Goal: Task Accomplishment & Management: Manage account settings

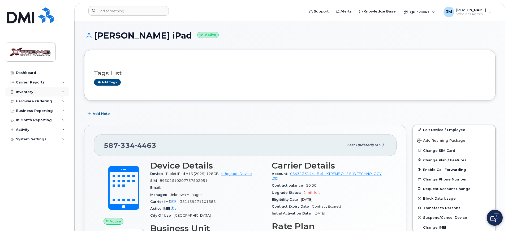
click at [36, 89] on div "Inventory" at bounding box center [37, 92] width 64 height 10
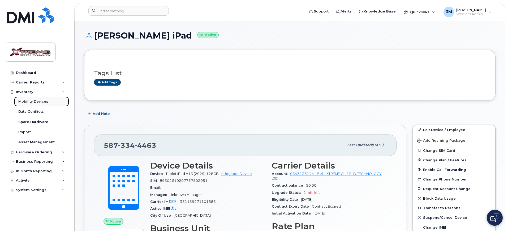
click at [40, 99] on div "Mobility Devices" at bounding box center [33, 101] width 30 height 5
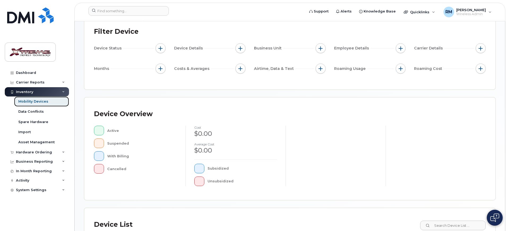
scroll to position [133, 0]
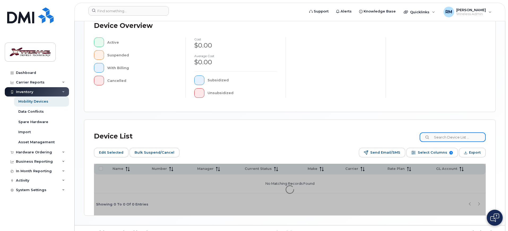
click at [448, 139] on input at bounding box center [452, 137] width 66 height 10
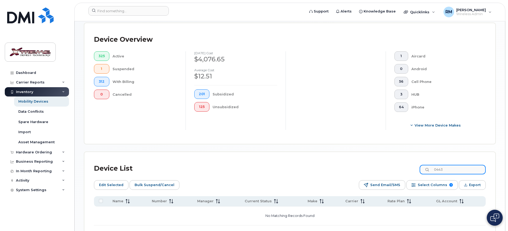
click at [454, 167] on input "0443" at bounding box center [452, 169] width 66 height 10
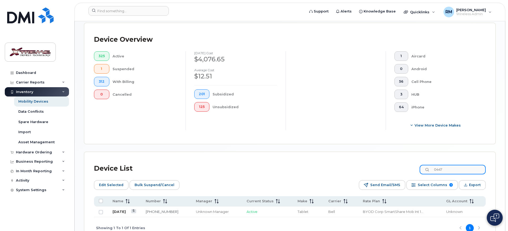
type input "0447"
click at [118, 209] on link "[DATE]" at bounding box center [118, 211] width 13 height 4
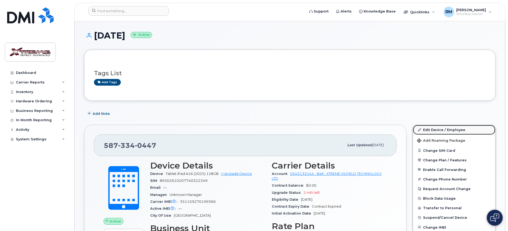
click at [442, 128] on link "Edit Device / Employee" at bounding box center [454, 130] width 82 height 10
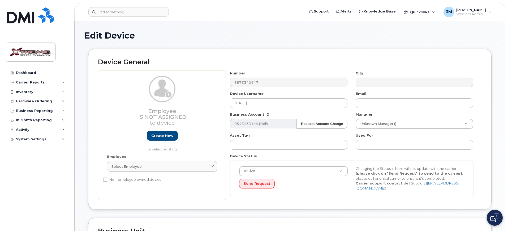
select select "4343095"
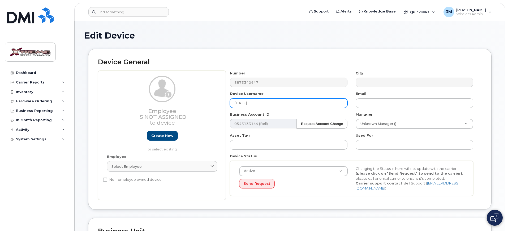
click at [254, 103] on input "[DATE]" at bounding box center [289, 103] width 118 height 10
type input "J"
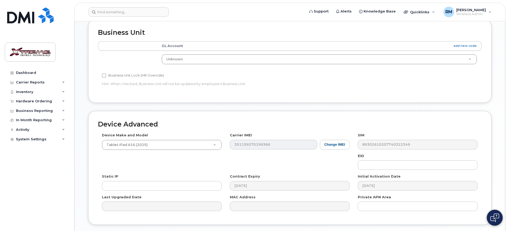
scroll to position [234, 0]
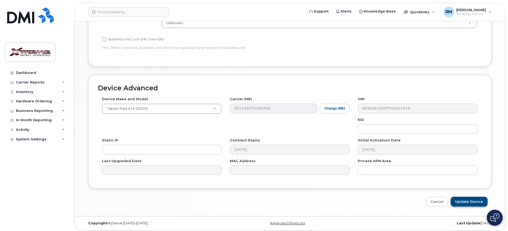
type input "Gualbert Perez iPad"
click at [469, 196] on input "Update Device" at bounding box center [469, 201] width 37 height 10
type input "Saving..."
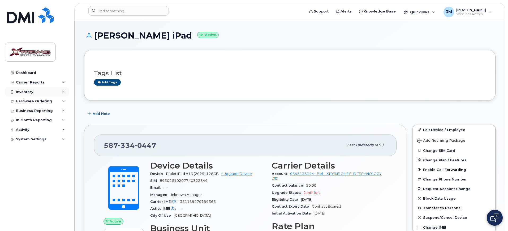
click at [20, 89] on div "Inventory" at bounding box center [37, 92] width 64 height 10
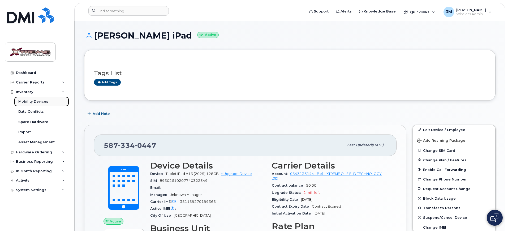
click at [26, 99] on div "Mobility Devices" at bounding box center [33, 101] width 30 height 5
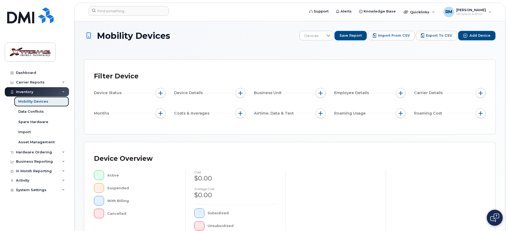
scroll to position [133, 0]
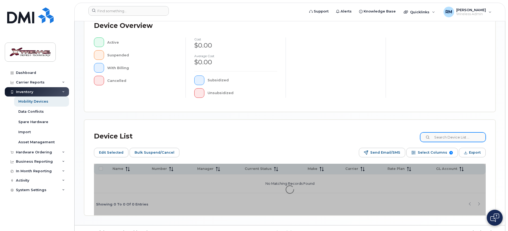
click at [453, 111] on div "Device Overview Active Suspended With Billing Cancelled cost $0.00 Average cost…" at bounding box center [289, 60] width 411 height 102
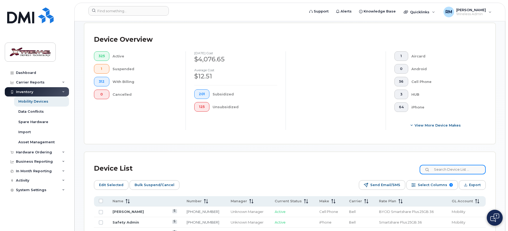
click at [451, 166] on input at bounding box center [452, 169] width 66 height 10
type input "0237"
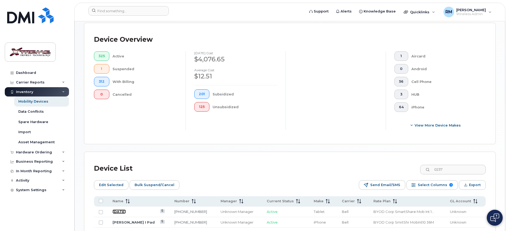
click at [118, 209] on link "[DATE]" at bounding box center [118, 211] width 13 height 4
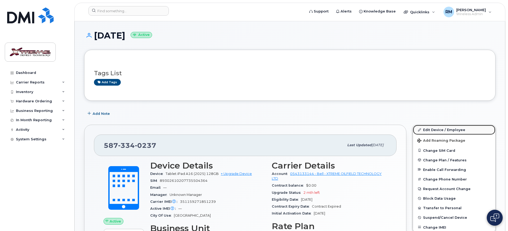
click at [437, 125] on link "Edit Device / Employee" at bounding box center [454, 130] width 82 height 10
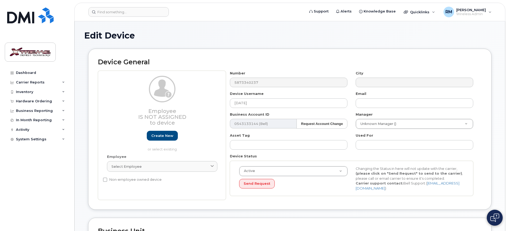
select select "4343095"
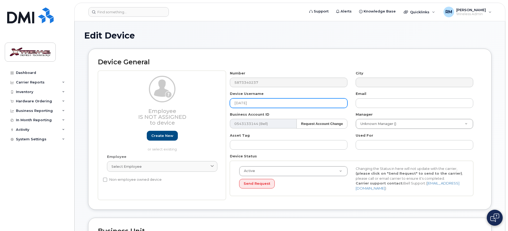
click at [114, 93] on div "Employee Is not assigned to device Create new or select existing Employee Selec…" at bounding box center [290, 135] width 384 height 129
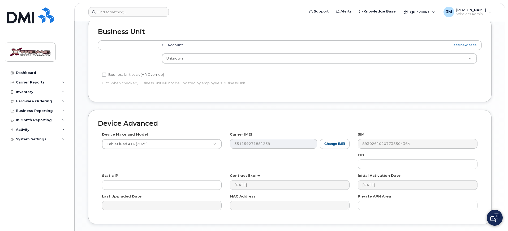
scroll to position [234, 0]
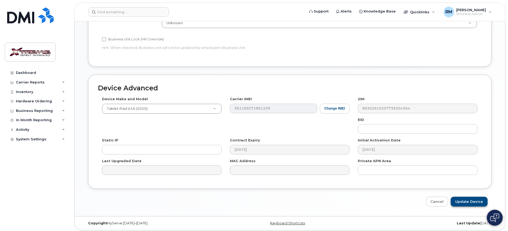
type input "Jomel Tasarra iPad"
click at [472, 200] on input "Update Device" at bounding box center [469, 201] width 37 height 10
type input "Saving..."
